Goal: Use online tool/utility: Utilize a website feature to perform a specific function

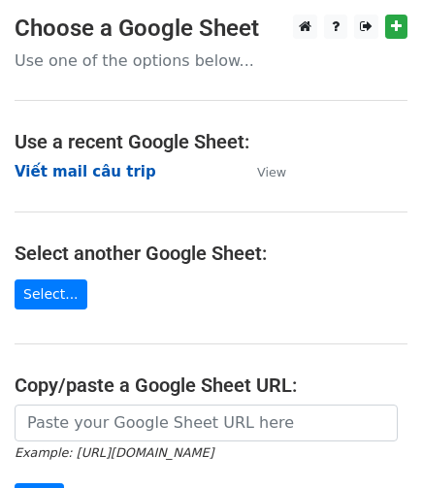
click at [77, 170] on strong "Viết mail câu trip" at bounding box center [86, 171] width 142 height 17
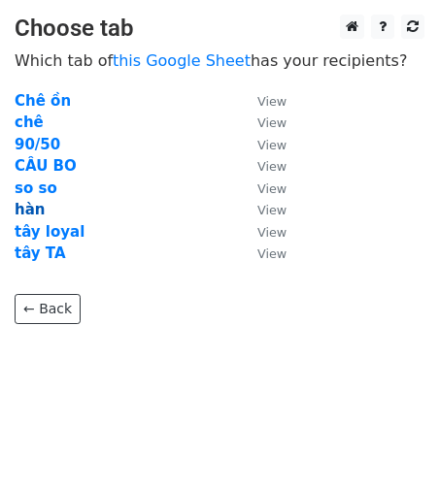
click at [25, 212] on strong "hàn" at bounding box center [30, 209] width 30 height 17
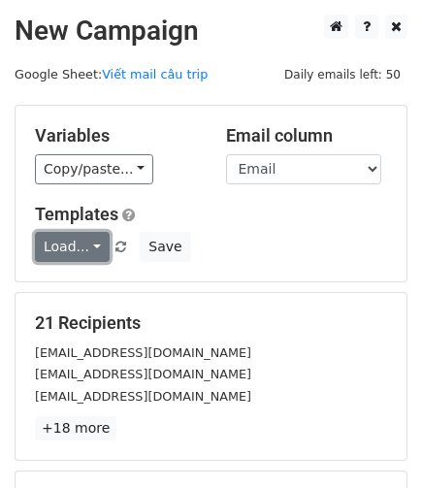
click at [85, 238] on link "Load..." at bounding box center [72, 247] width 75 height 30
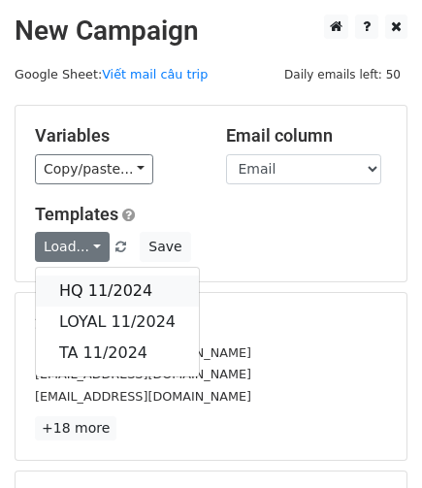
drag, startPoint x: 101, startPoint y: 290, endPoint x: 122, endPoint y: 300, distance: 23.5
click at [101, 290] on link "HQ 11/2024" at bounding box center [117, 291] width 163 height 31
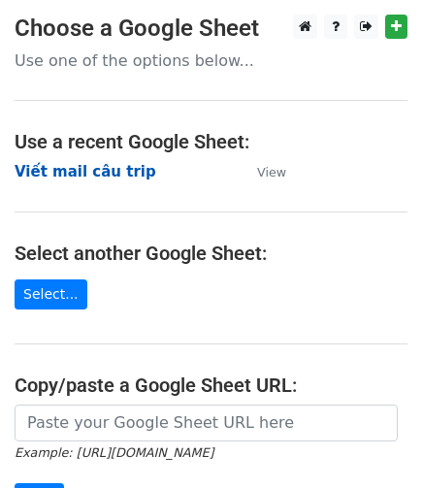
click at [88, 173] on strong "Viết mail câu trip" at bounding box center [86, 171] width 142 height 17
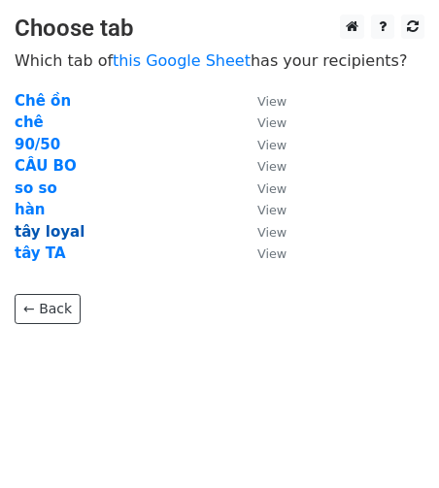
click at [40, 230] on strong "tây loyal" at bounding box center [50, 231] width 70 height 17
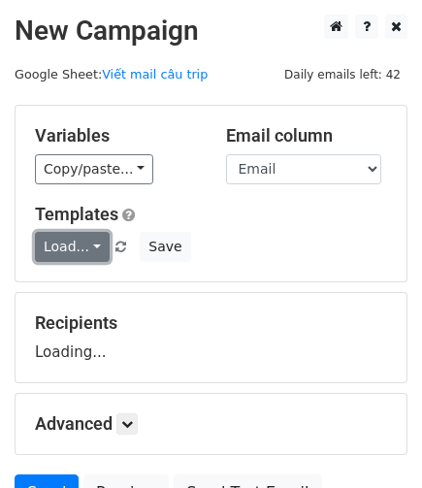
click at [94, 249] on link "Load..." at bounding box center [72, 247] width 75 height 30
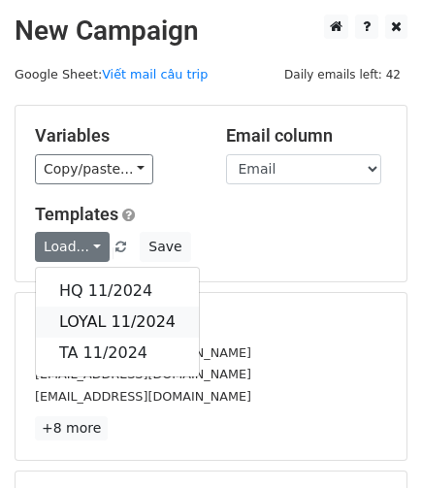
click at [126, 314] on link "LOYAL 11/2024" at bounding box center [117, 322] width 163 height 31
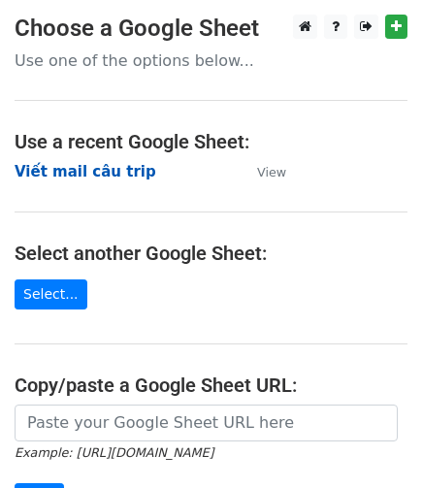
click at [113, 172] on strong "Viết mail câu trip" at bounding box center [86, 171] width 142 height 17
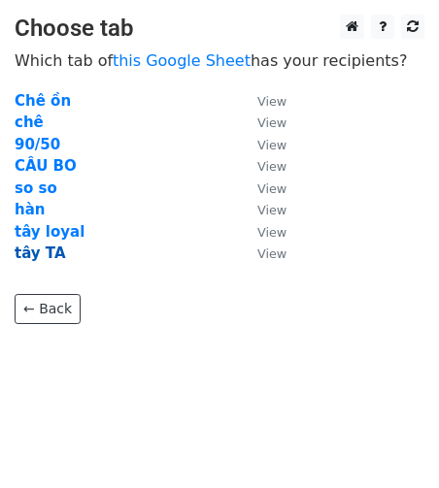
click at [42, 251] on strong "tây TA" at bounding box center [40, 253] width 51 height 17
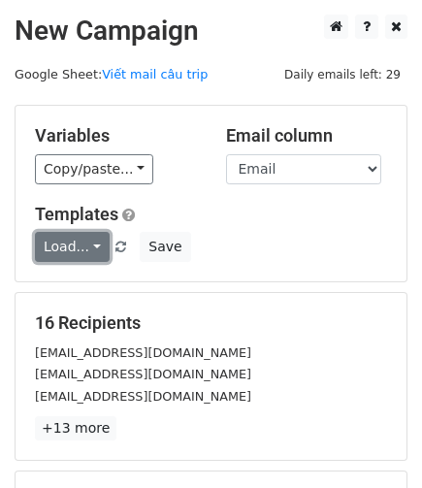
click at [88, 241] on link "Load..." at bounding box center [72, 247] width 75 height 30
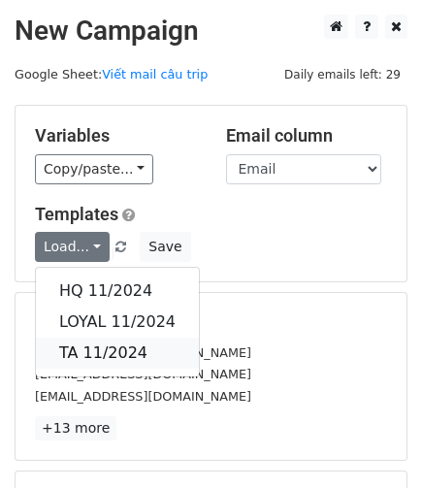
click at [89, 347] on link "TA 11/2024" at bounding box center [117, 353] width 163 height 31
